Goal: Information Seeking & Learning: Learn about a topic

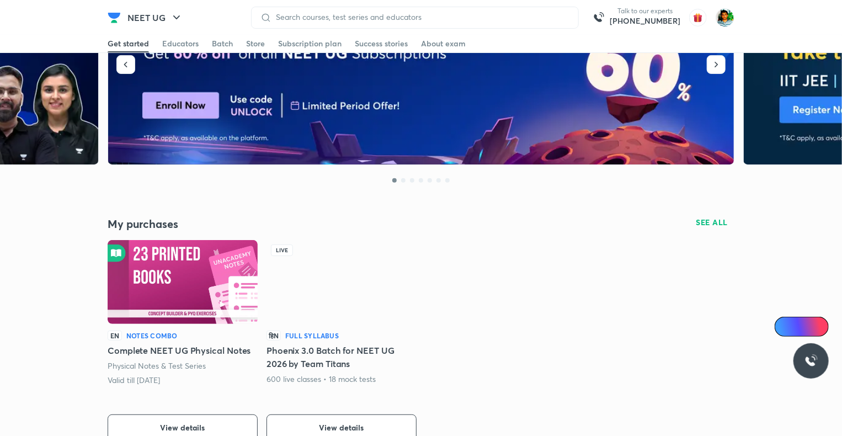
scroll to position [89, 0]
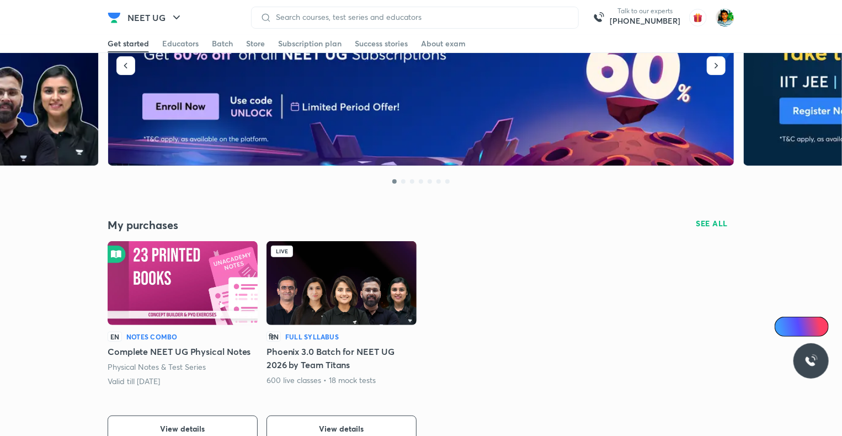
click at [346, 360] on h5 "Phoenix 3.0 Batch for NEET UG 2026 by Team Titans" at bounding box center [342, 358] width 150 height 26
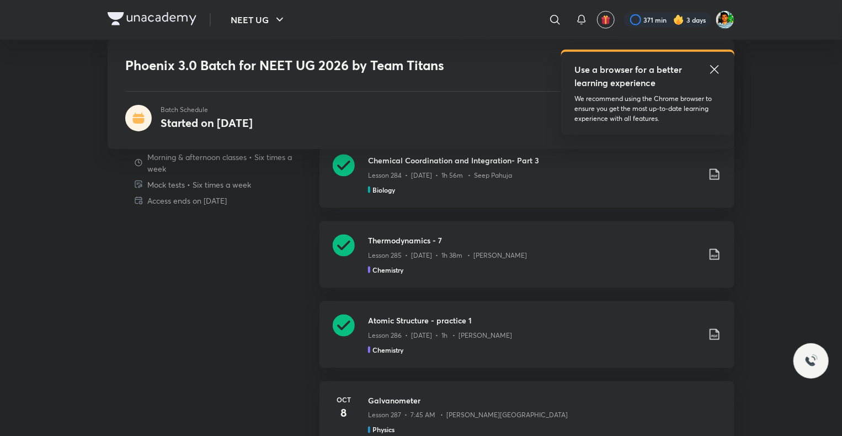
scroll to position [635, 0]
click at [713, 331] on icon at bounding box center [714, 334] width 13 height 13
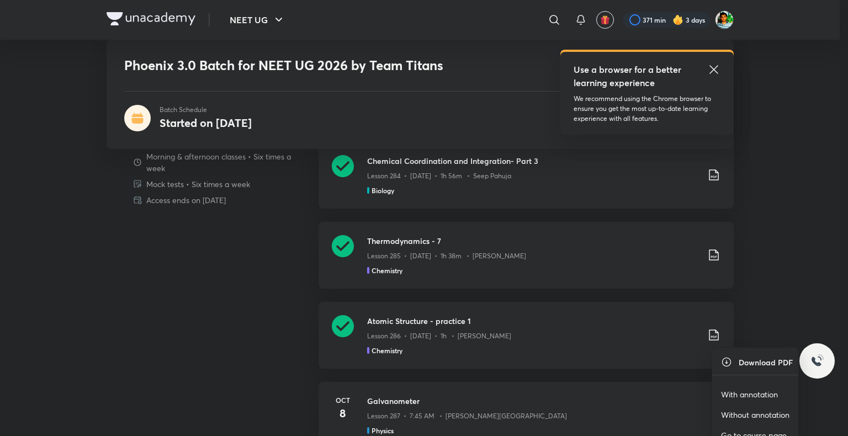
click at [749, 393] on p "With annotation" at bounding box center [749, 395] width 57 height 12
